Goal: Task Accomplishment & Management: Manage account settings

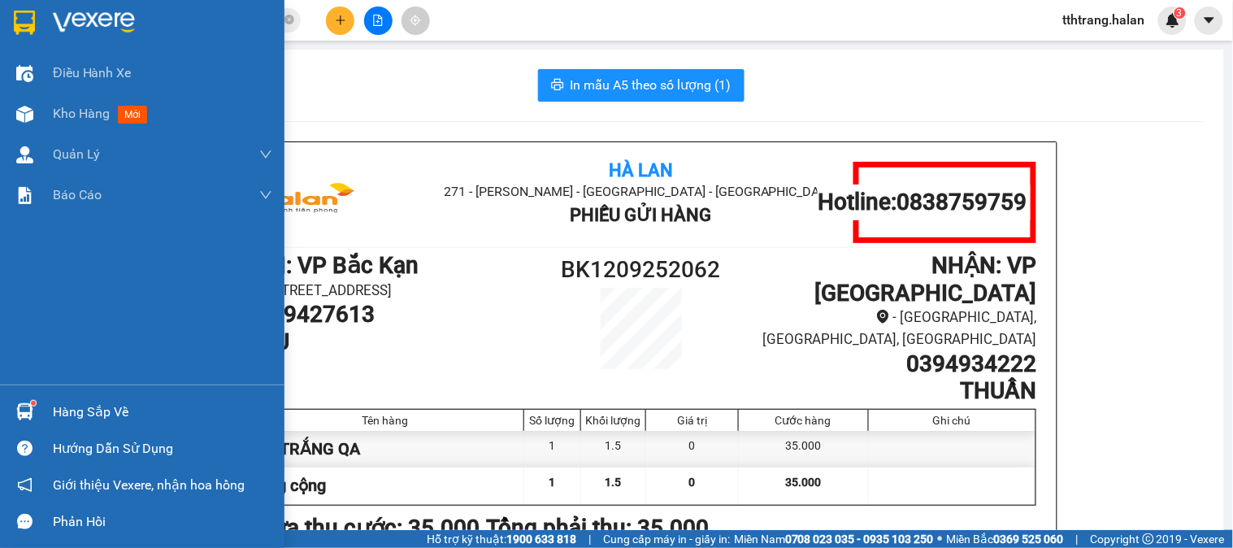
click at [26, 415] on img at bounding box center [24, 411] width 17 height 17
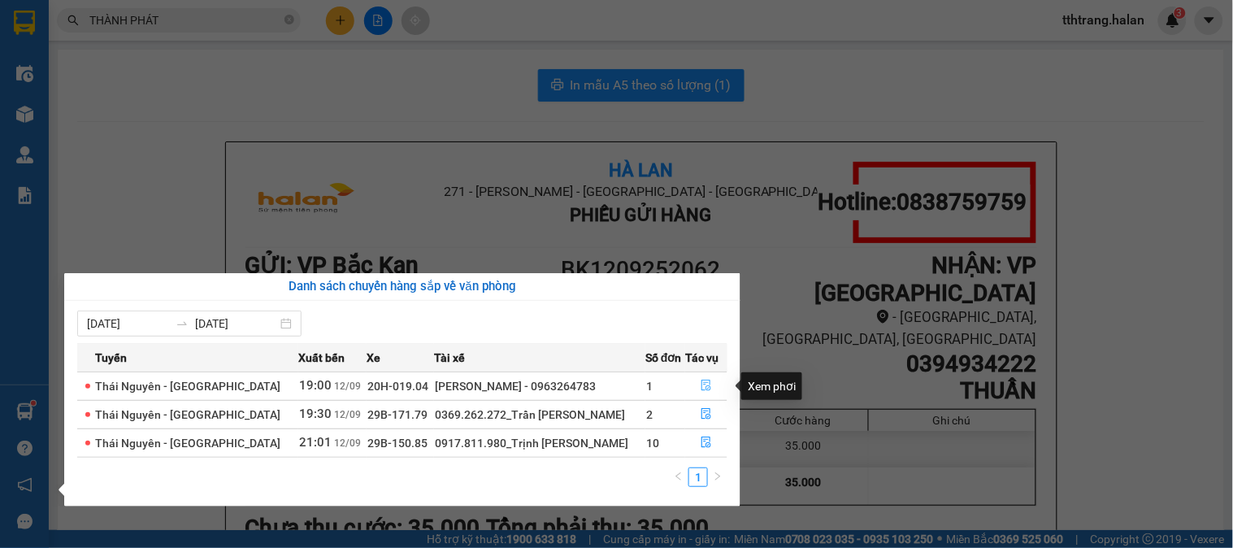
click at [706, 383] on icon "file-done" at bounding box center [706, 385] width 11 height 11
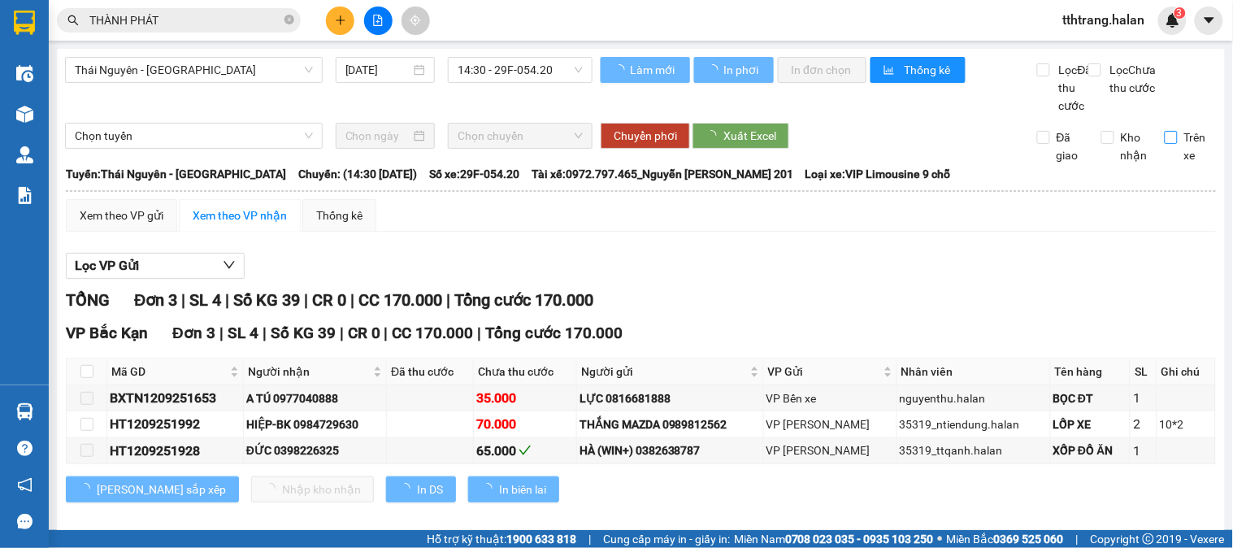
click at [1178, 154] on span "Trên xe" at bounding box center [1197, 146] width 39 height 36
click at [1172, 144] on input "Trên xe" at bounding box center [1171, 137] width 13 height 13
checkbox input "true"
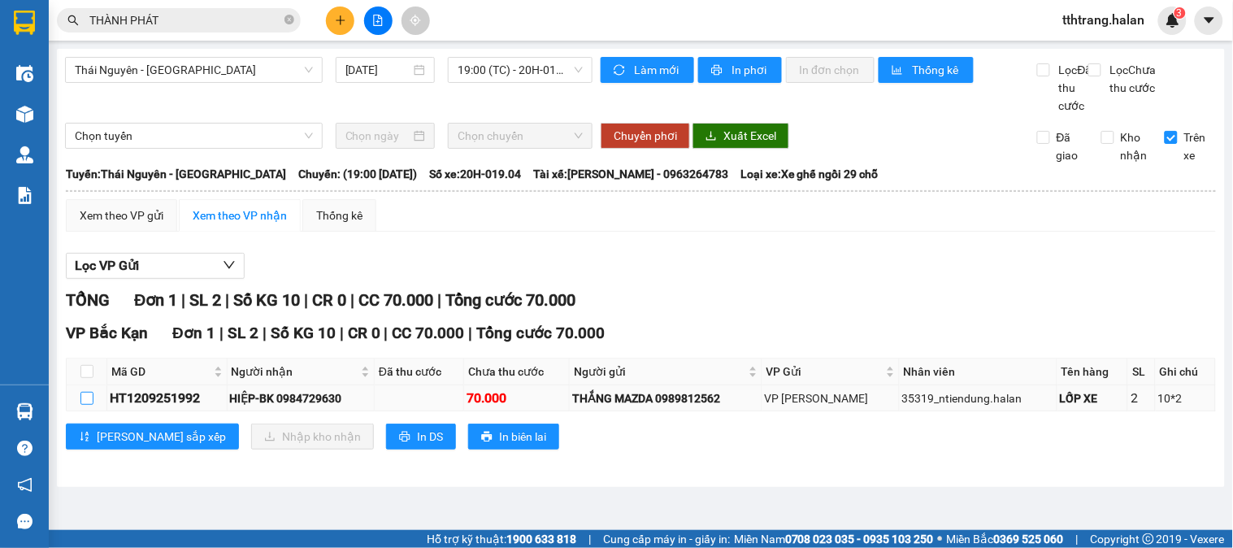
click at [81, 405] on input "checkbox" at bounding box center [86, 398] width 13 height 13
checkbox input "true"
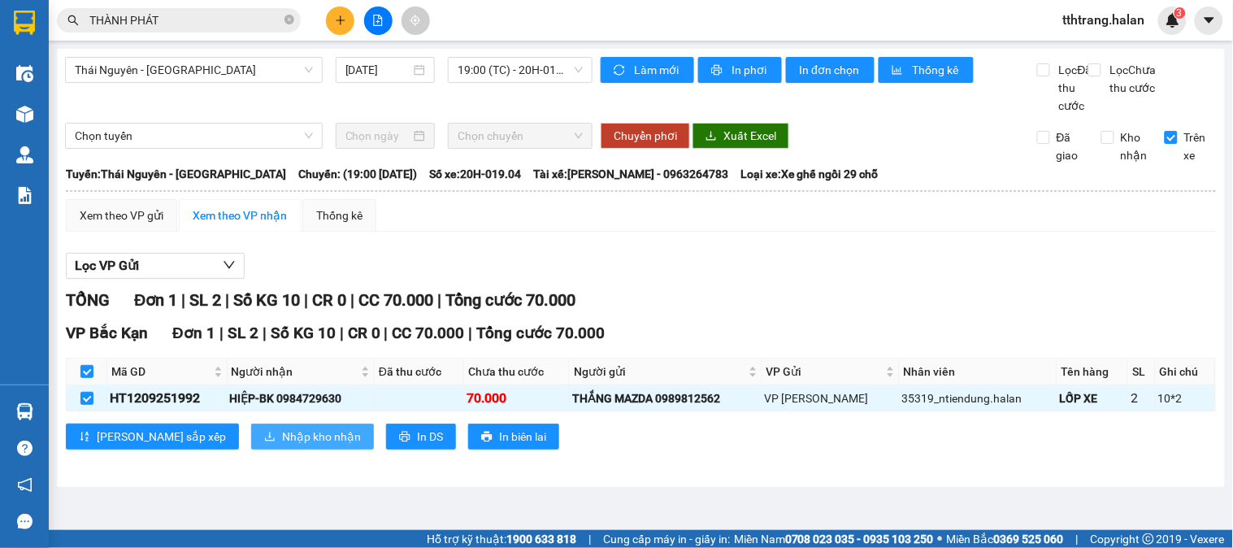
click at [282, 446] on span "Nhập kho nhận" at bounding box center [321, 437] width 79 height 18
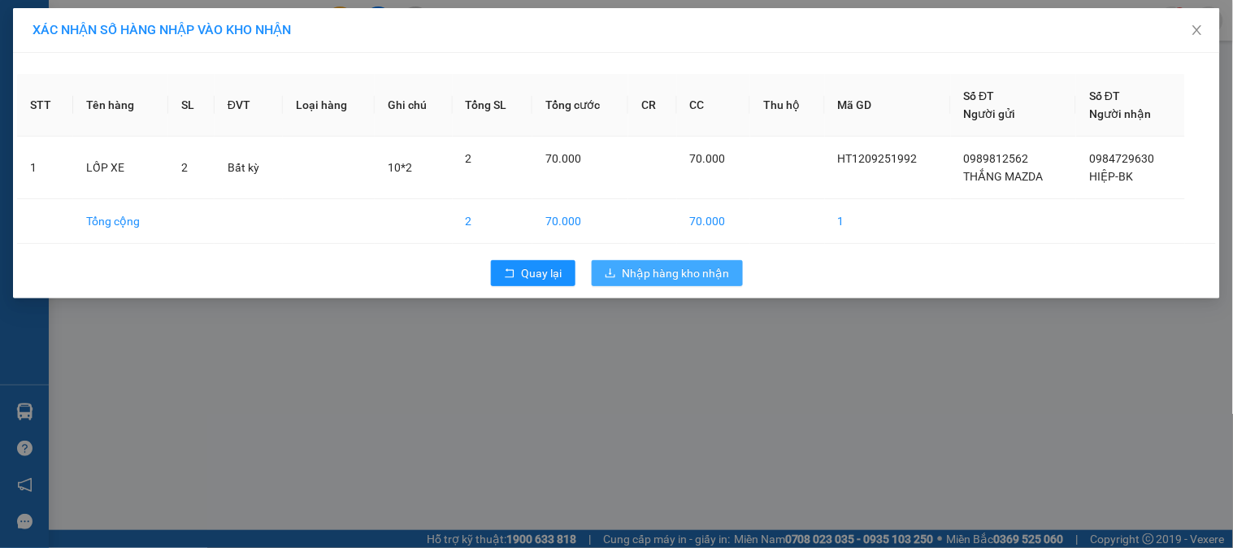
click at [624, 271] on span "Nhập hàng kho nhận" at bounding box center [676, 273] width 107 height 18
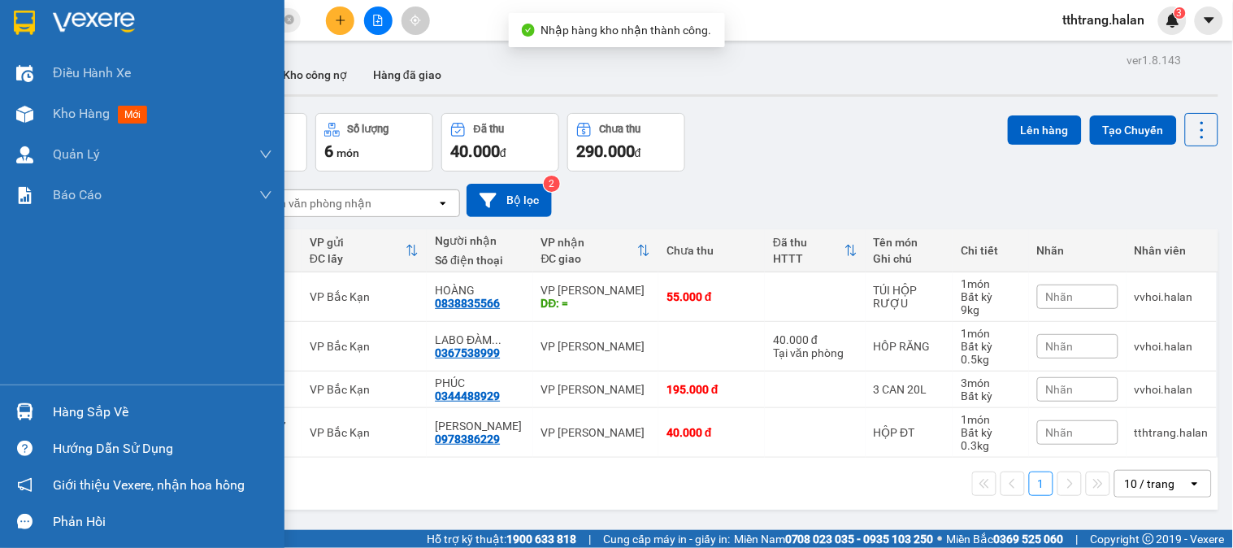
click at [31, 398] on div at bounding box center [25, 412] width 28 height 28
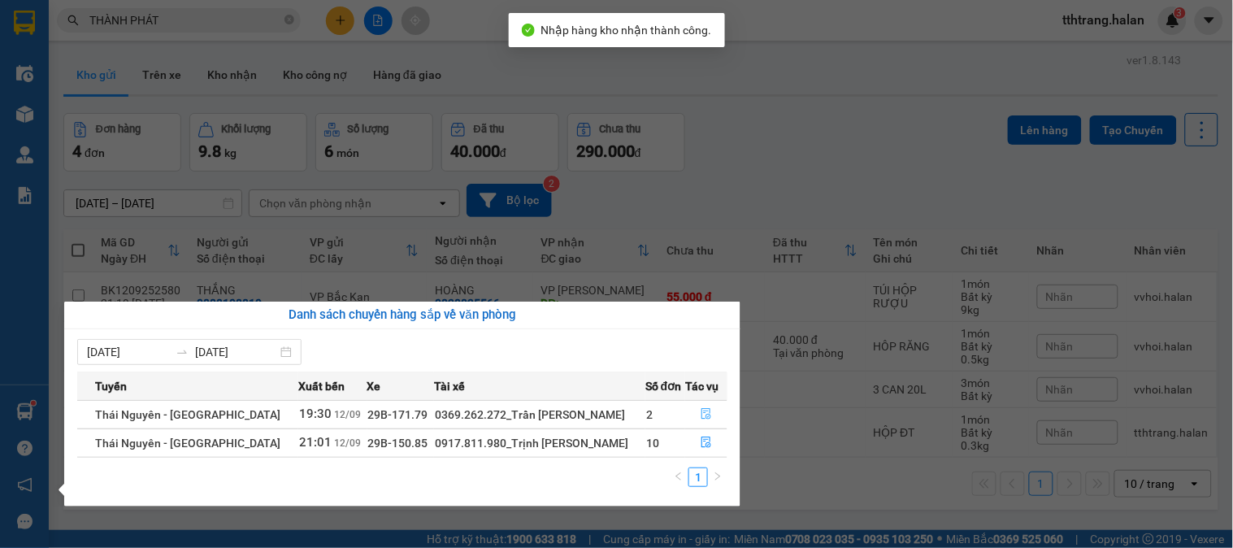
click at [701, 411] on icon "file-done" at bounding box center [706, 413] width 11 height 11
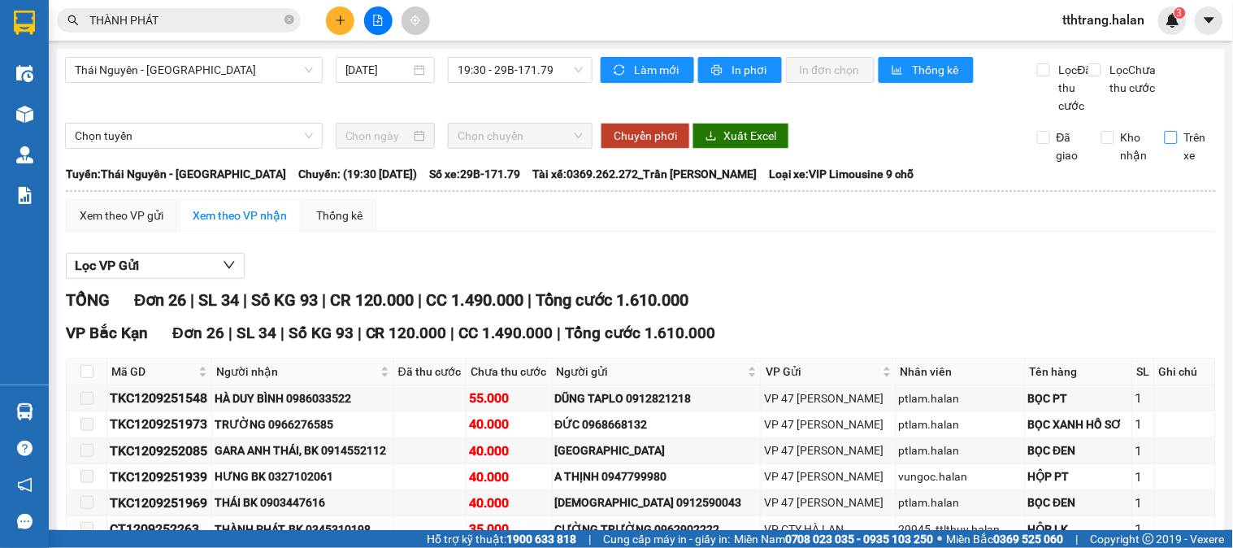
click at [1165, 144] on input "Trên xe" at bounding box center [1171, 137] width 13 height 13
checkbox input "true"
